Goal: Task Accomplishment & Management: Use online tool/utility

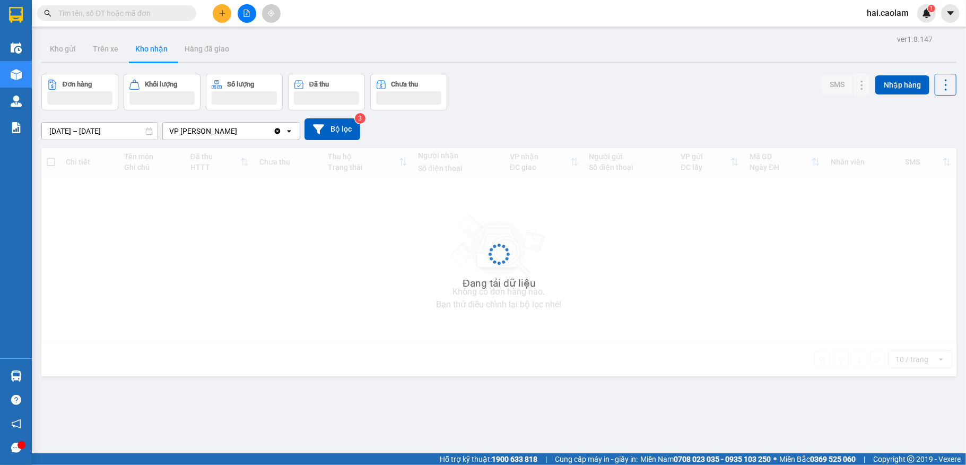
click at [104, 15] on input "text" at bounding box center [120, 13] width 125 height 12
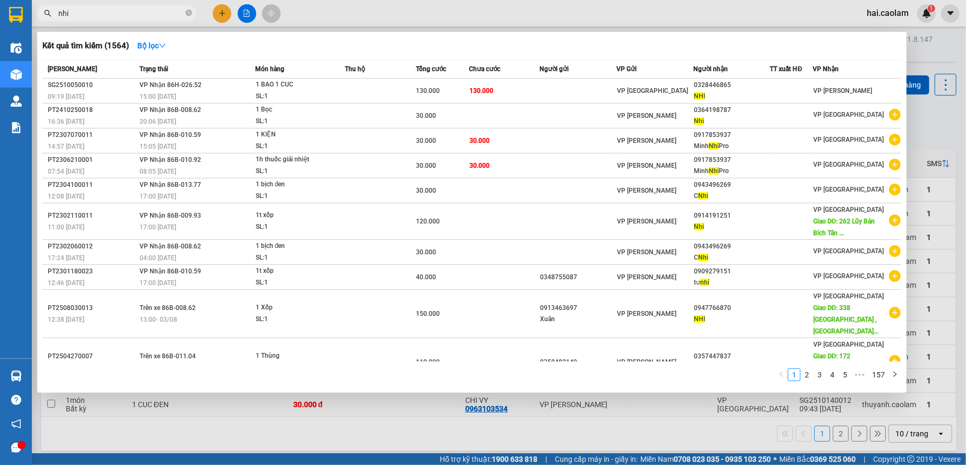
type input "nhi"
click at [190, 13] on icon "close-circle" at bounding box center [189, 13] width 6 height 6
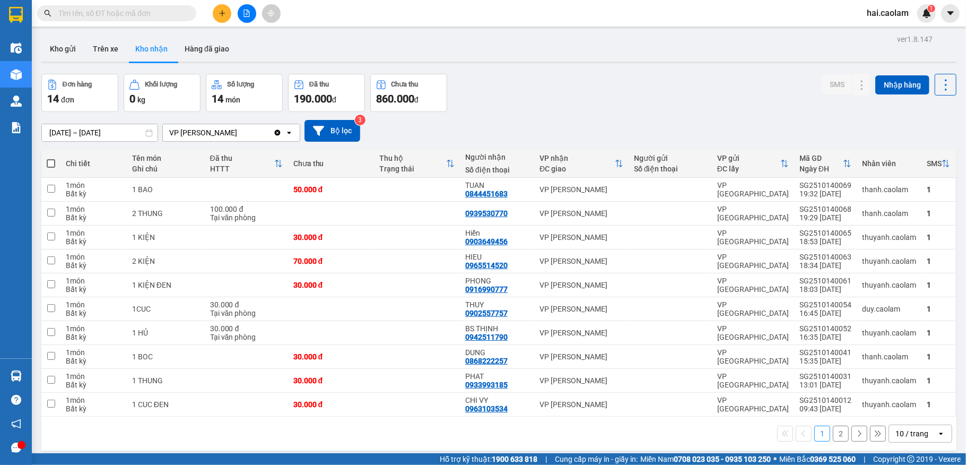
click at [435, 12] on div "Kết quả tìm kiếm ( 1564 ) Bộ lọc Mã ĐH Trạng thái Món hàng Thu hộ Tổng cước Chư…" at bounding box center [483, 13] width 966 height 27
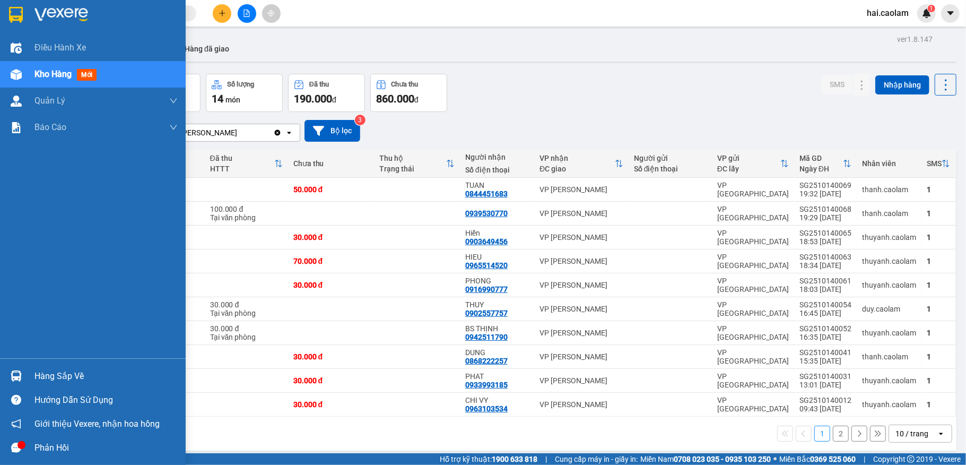
drag, startPoint x: 54, startPoint y: 372, endPoint x: 51, endPoint y: 362, distance: 10.9
click at [54, 372] on div "Hàng sắp về" at bounding box center [105, 376] width 143 height 16
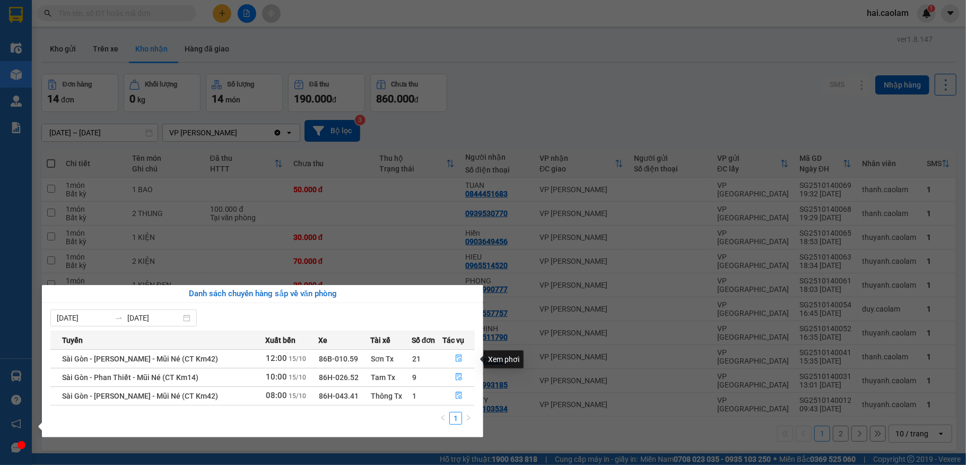
click at [569, 312] on body "Kết quả tìm kiếm ( 1564 ) Bộ lọc Mã ĐH Trạng thái Món hàng Thu hộ Tổng cước Chư…" at bounding box center [483, 232] width 966 height 465
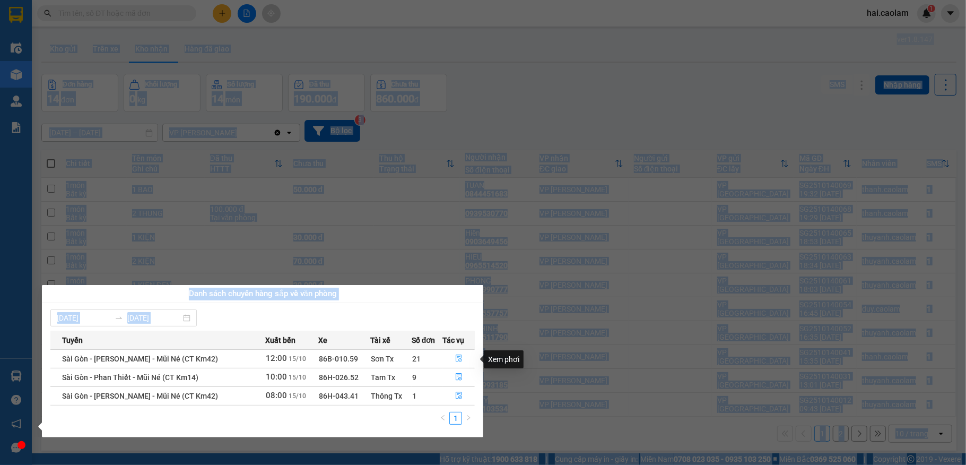
click at [457, 358] on icon "file-done" at bounding box center [458, 357] width 7 height 7
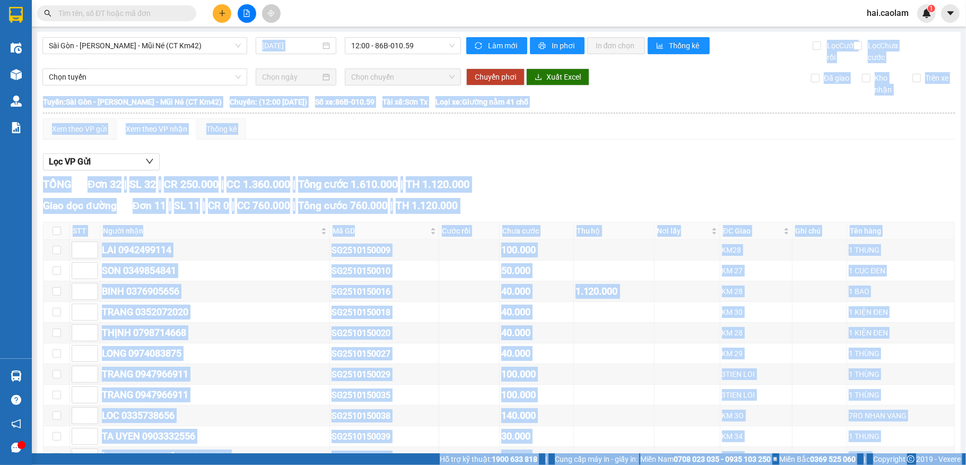
drag, startPoint x: 620, startPoint y: 176, endPoint x: 584, endPoint y: 187, distance: 37.6
click at [620, 171] on div "Lọc VP Gửi" at bounding box center [499, 162] width 912 height 18
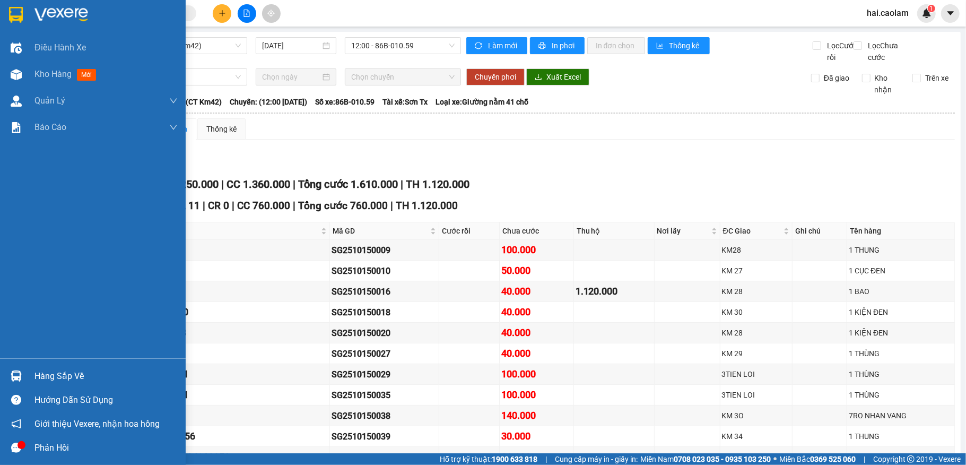
drag, startPoint x: 20, startPoint y: 209, endPoint x: 0, endPoint y: 200, distance: 21.6
click at [12, 204] on div "Điều hành xe Kho hàng mới Quản [PERSON_NAME] lý chuyến Quản lý khách hàng mới B…" at bounding box center [93, 196] width 186 height 324
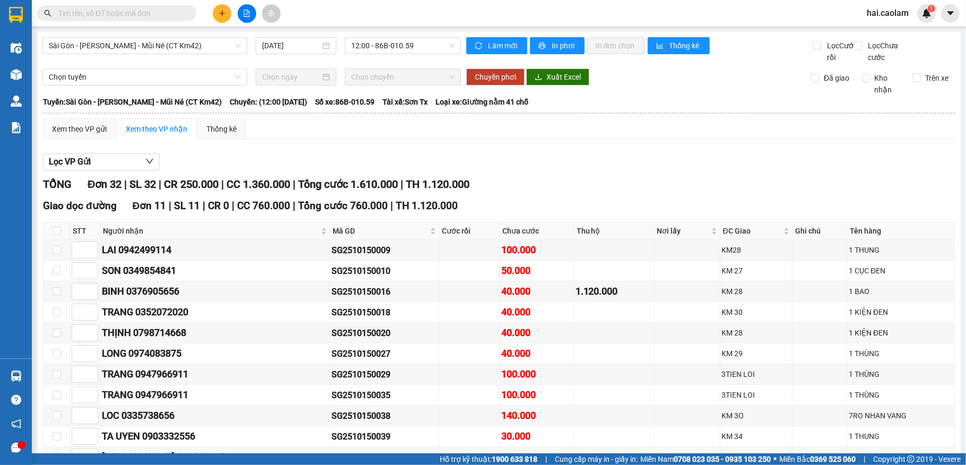
drag, startPoint x: 298, startPoint y: 160, endPoint x: 283, endPoint y: 157, distance: 15.6
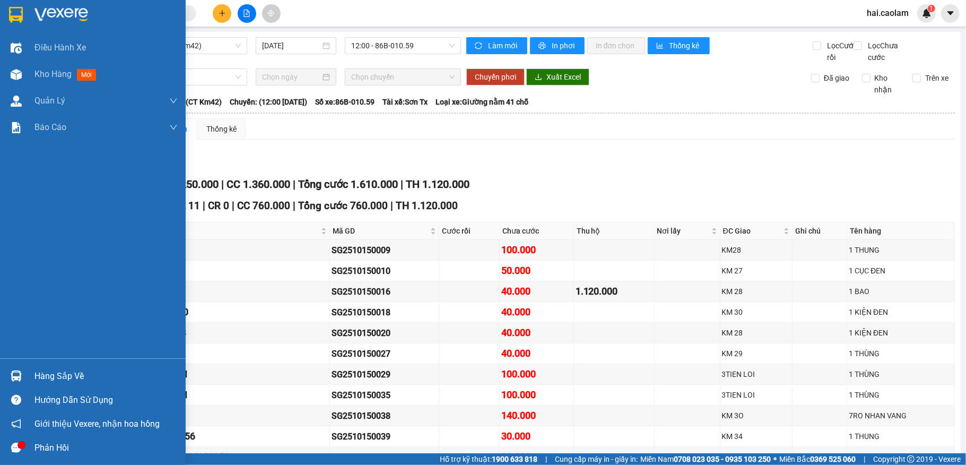
click at [105, 374] on div "Hàng sắp về" at bounding box center [105, 376] width 143 height 16
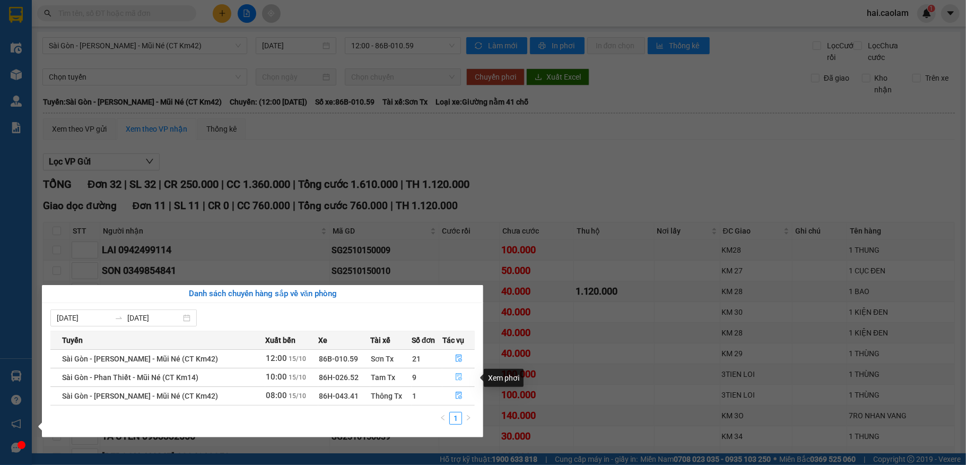
click at [456, 378] on icon "file-done" at bounding box center [458, 376] width 7 height 7
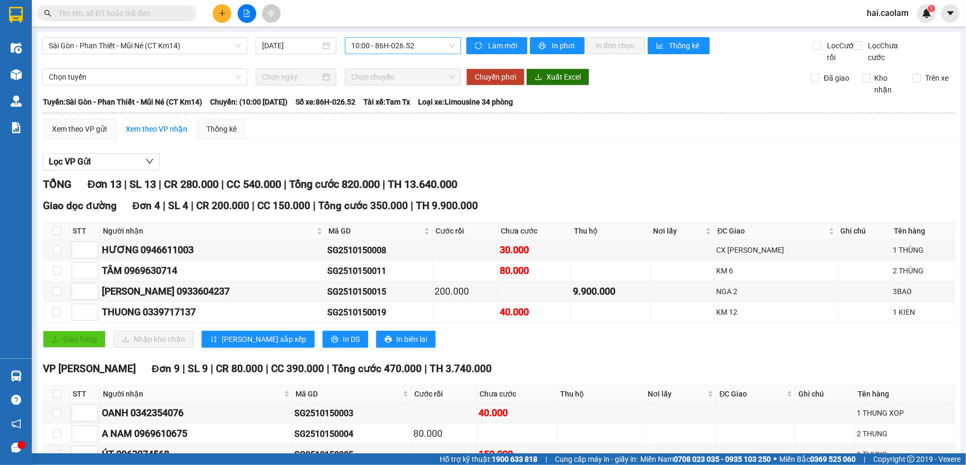
click at [387, 48] on span "10:00 - 86H-026.52" at bounding box center [402, 46] width 103 height 16
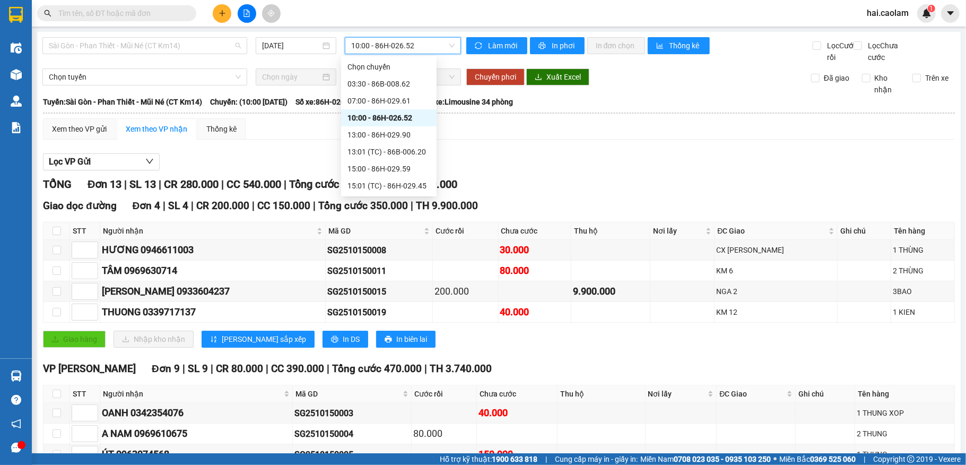
drag, startPoint x: 197, startPoint y: 49, endPoint x: 202, endPoint y: 55, distance: 8.0
click at [198, 48] on span "Sài Gòn - Phan Thiết - Mũi Né (CT Km14)" at bounding box center [145, 46] width 192 height 16
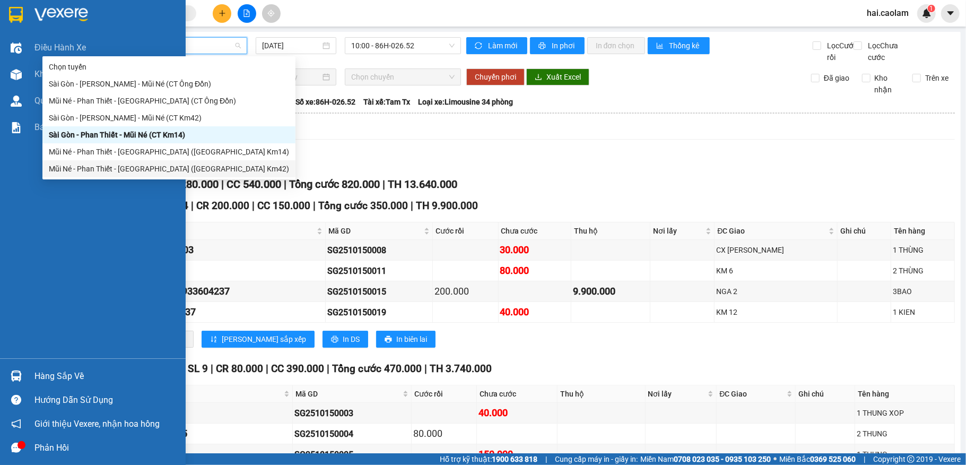
click at [42, 377] on div "Hàng sắp về" at bounding box center [105, 376] width 143 height 16
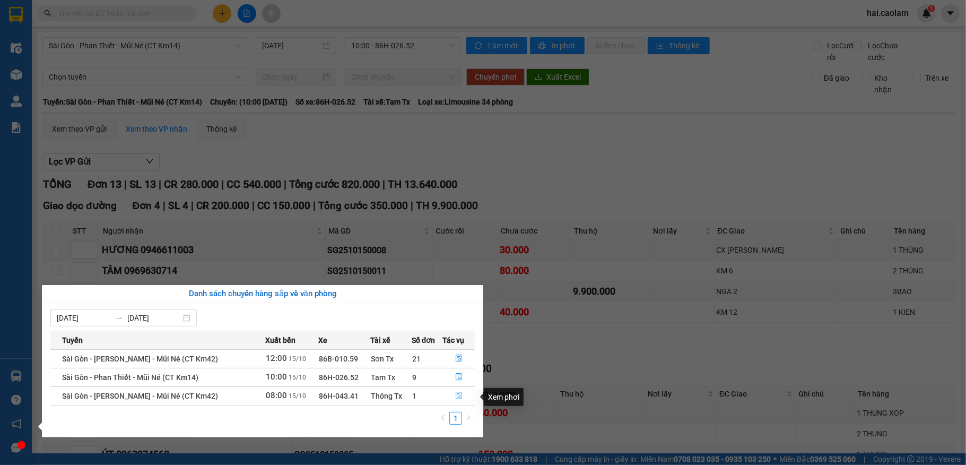
click at [459, 397] on icon "file-done" at bounding box center [458, 395] width 7 height 7
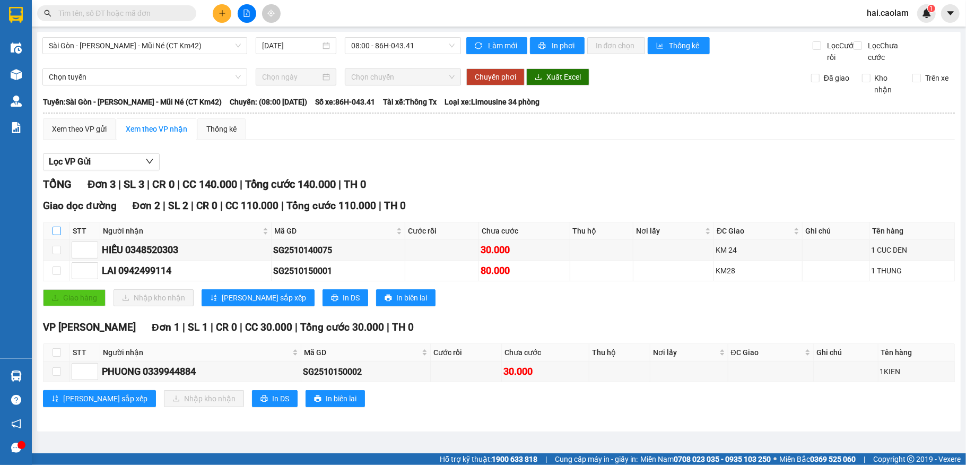
click at [57, 235] on input "checkbox" at bounding box center [57, 231] width 8 height 8
checkbox input "true"
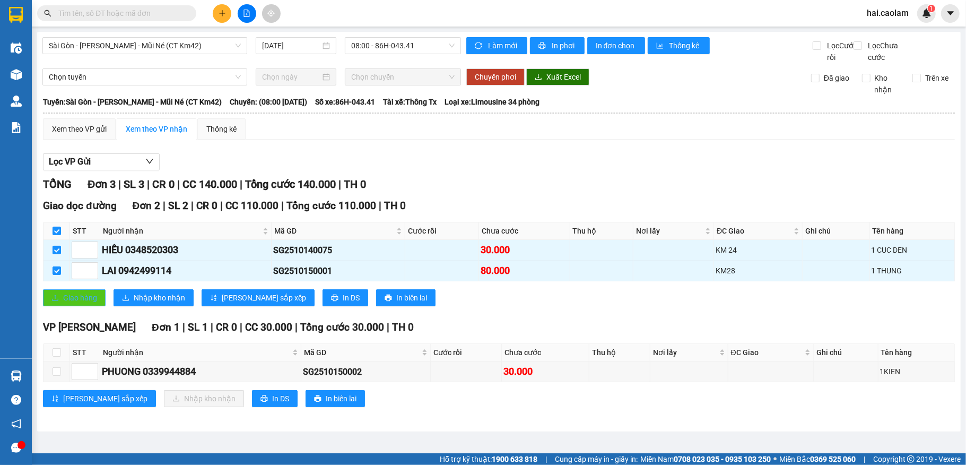
click at [98, 306] on button "Giao hàng" at bounding box center [74, 297] width 63 height 17
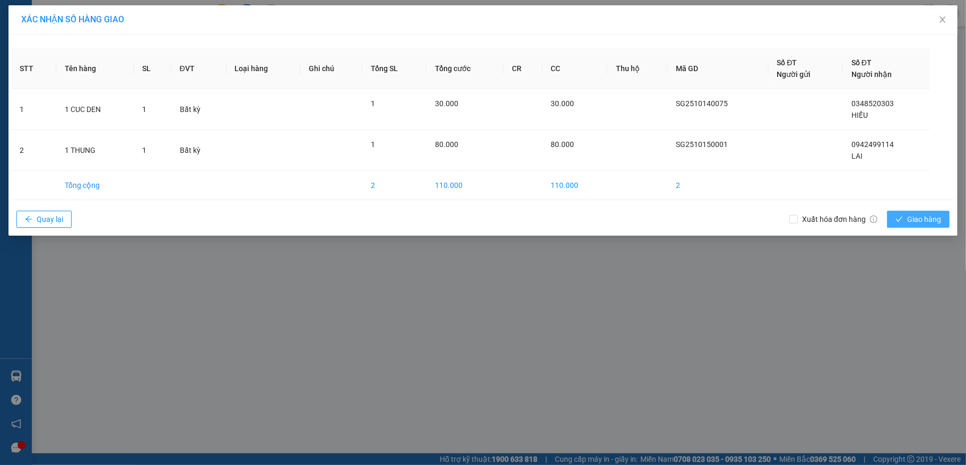
click at [914, 215] on span "Giao hàng" at bounding box center [924, 219] width 34 height 12
